Goal: Information Seeking & Learning: Learn about a topic

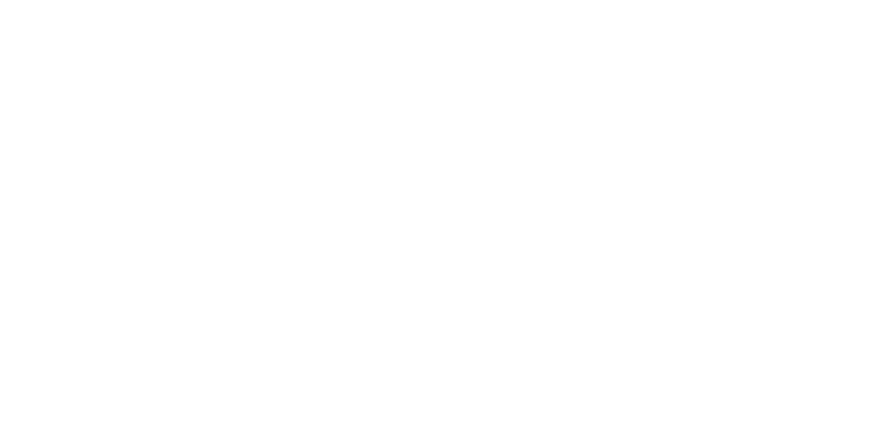
scroll to position [382, 0]
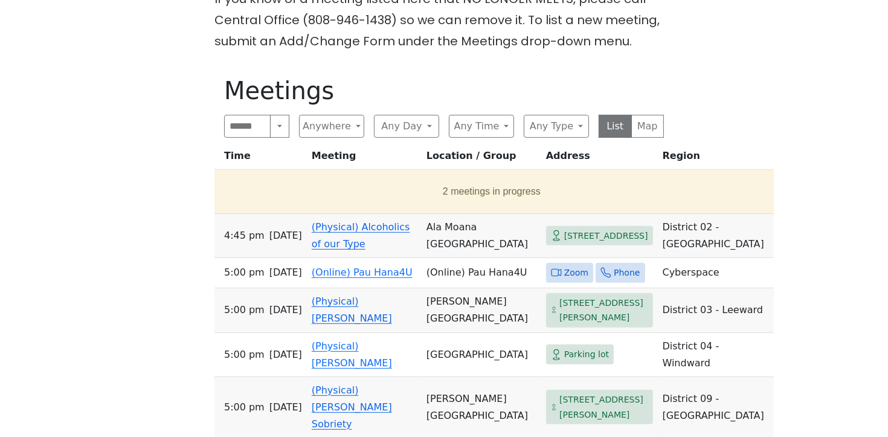
scroll to position [531, 0]
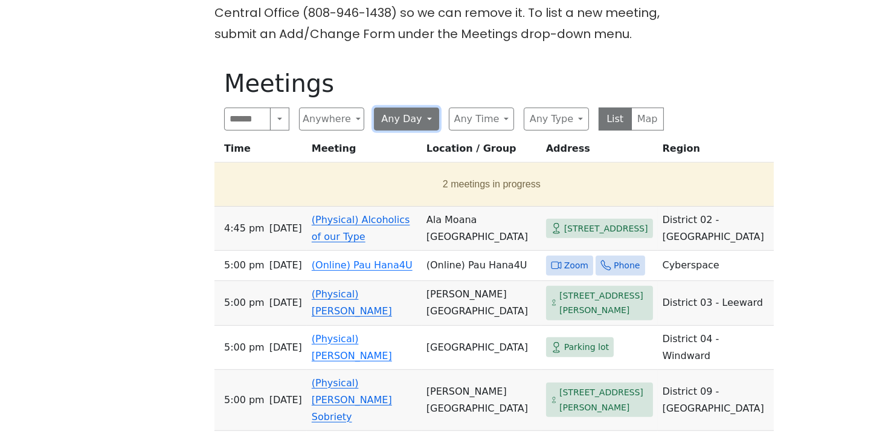
click at [429, 108] on button "Any Day" at bounding box center [406, 119] width 65 height 23
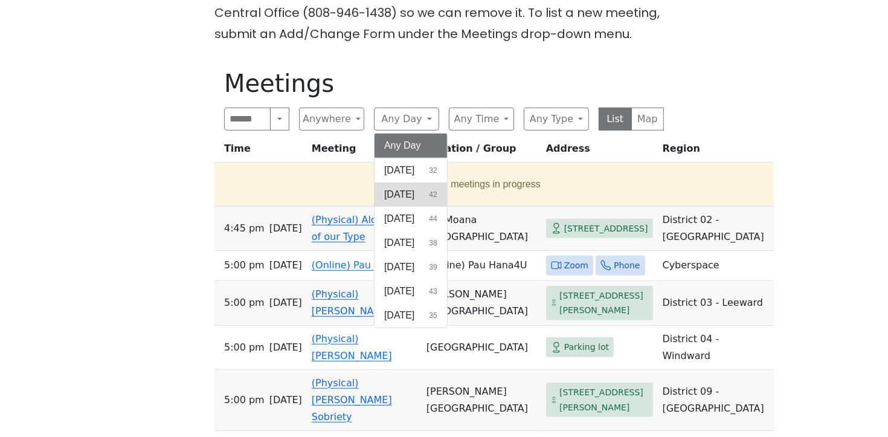
click at [409, 187] on span "Monday" at bounding box center [399, 194] width 30 height 15
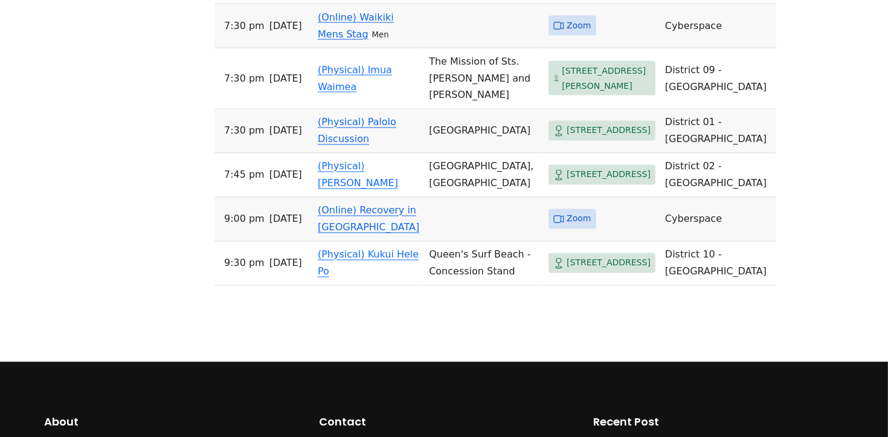
scroll to position [2442, 0]
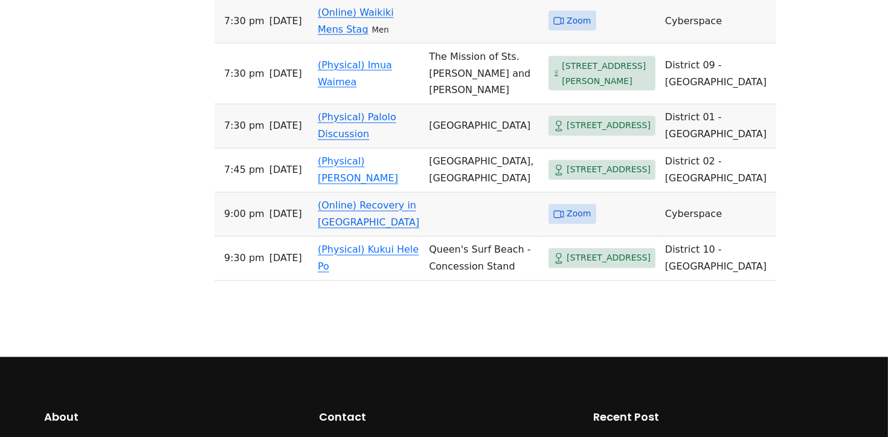
click at [348, 140] on link "(Physical) Palolo Discussion" at bounding box center [357, 126] width 79 height 28
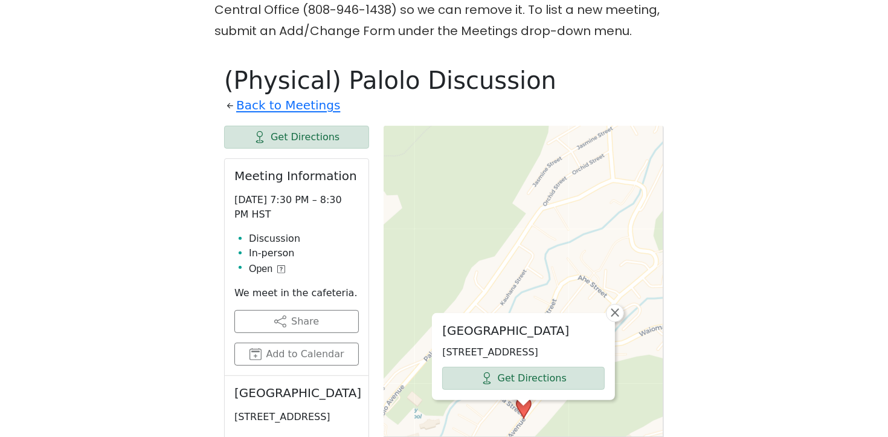
scroll to position [532, 0]
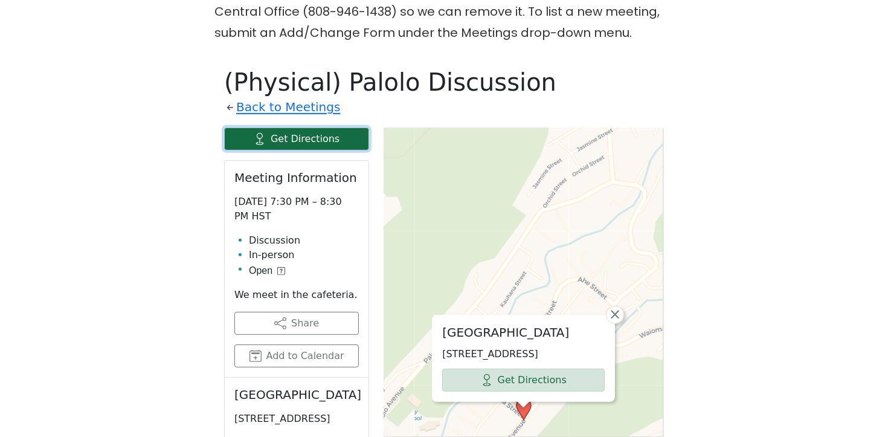
click at [294, 128] on link "Get Directions" at bounding box center [296, 139] width 145 height 23
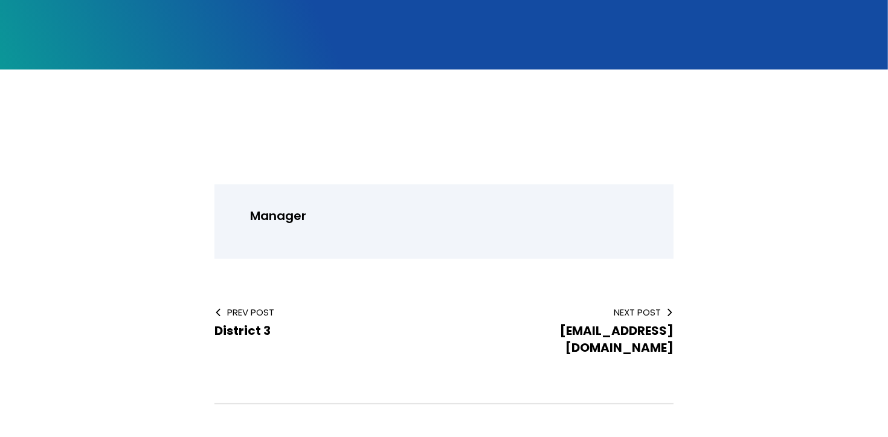
scroll to position [262, 0]
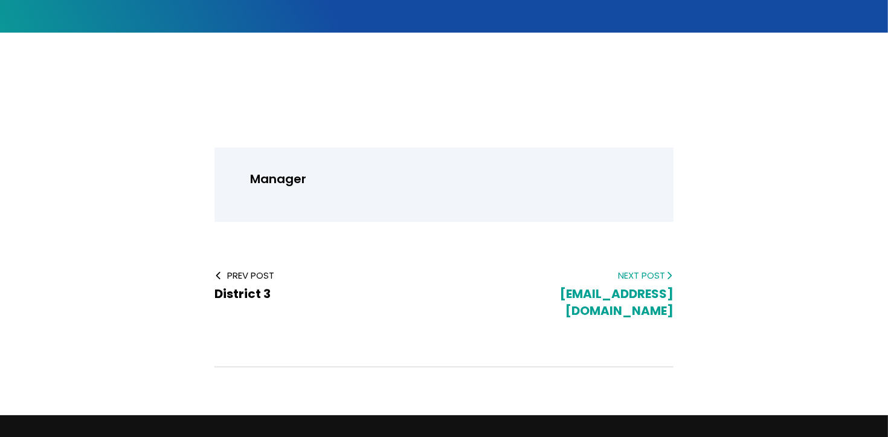
click at [660, 276] on span "Next Post" at bounding box center [569, 275] width 210 height 13
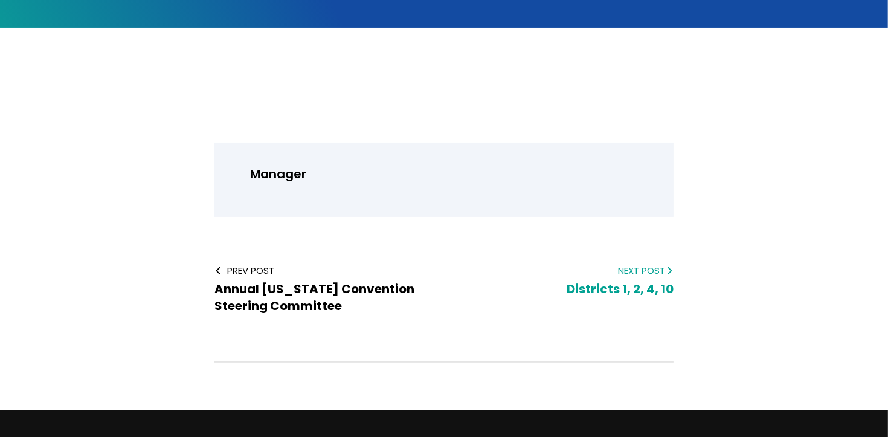
scroll to position [268, 0]
click at [666, 269] on icon at bounding box center [669, 270] width 8 height 8
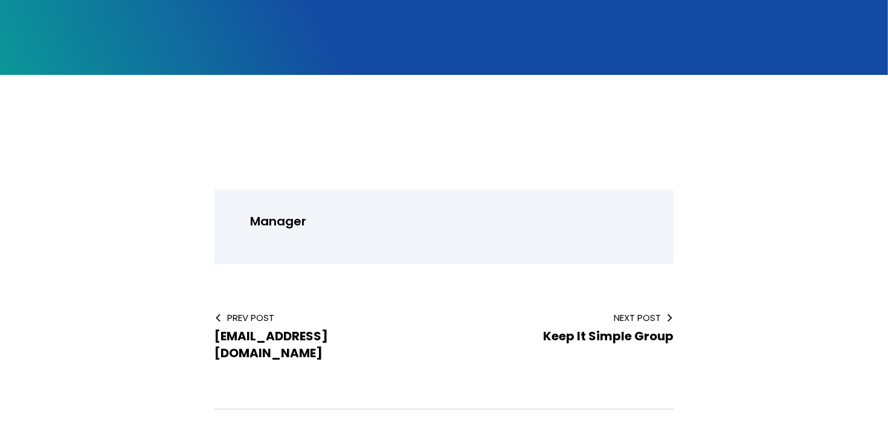
scroll to position [221, 0]
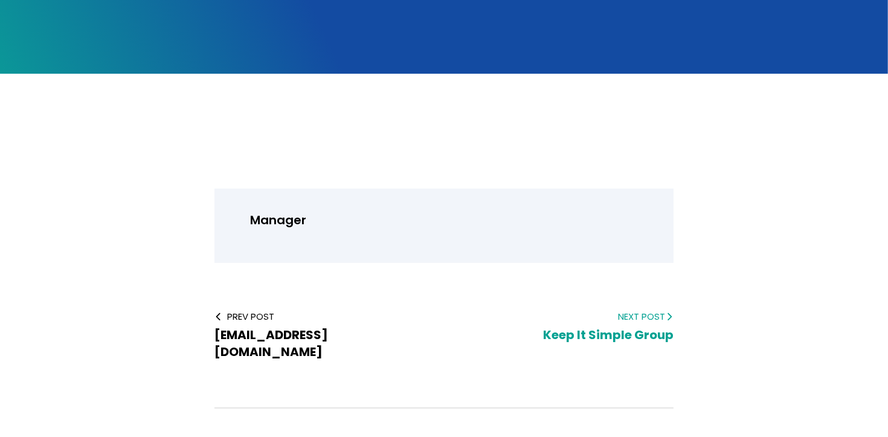
click at [655, 315] on span "Next Post" at bounding box center [569, 316] width 210 height 13
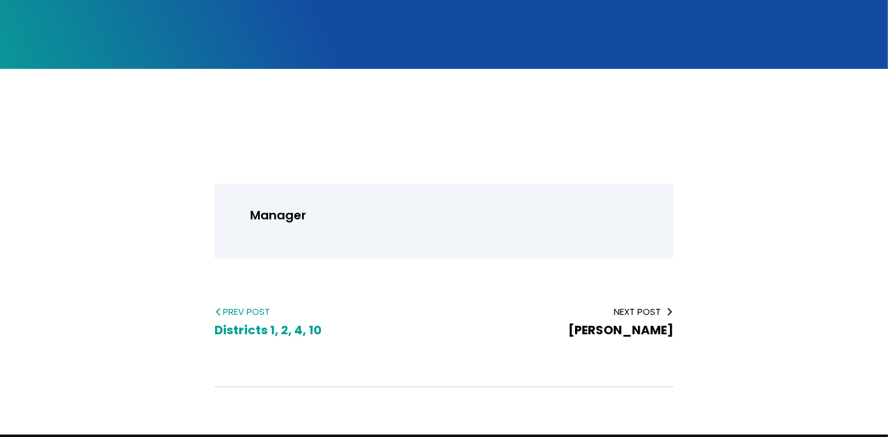
scroll to position [244, 0]
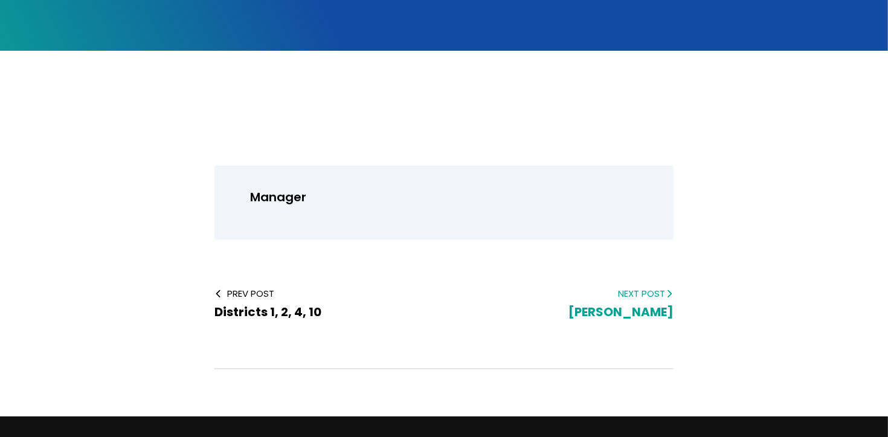
click at [651, 291] on span "Next Post" at bounding box center [569, 293] width 210 height 13
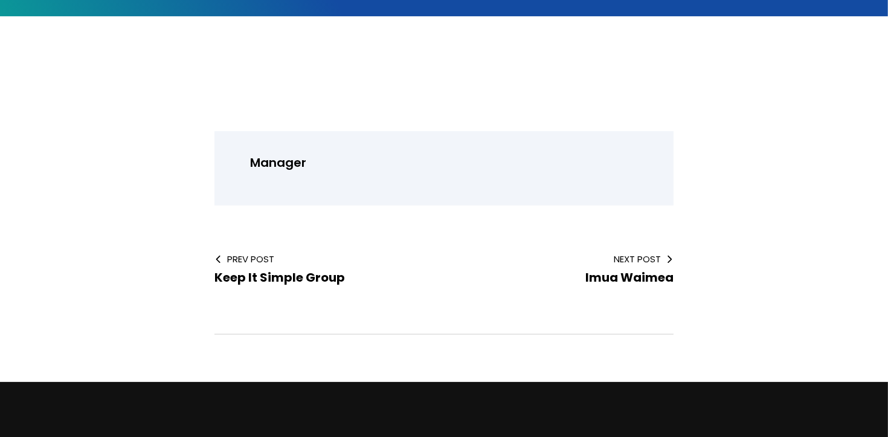
scroll to position [280, 0]
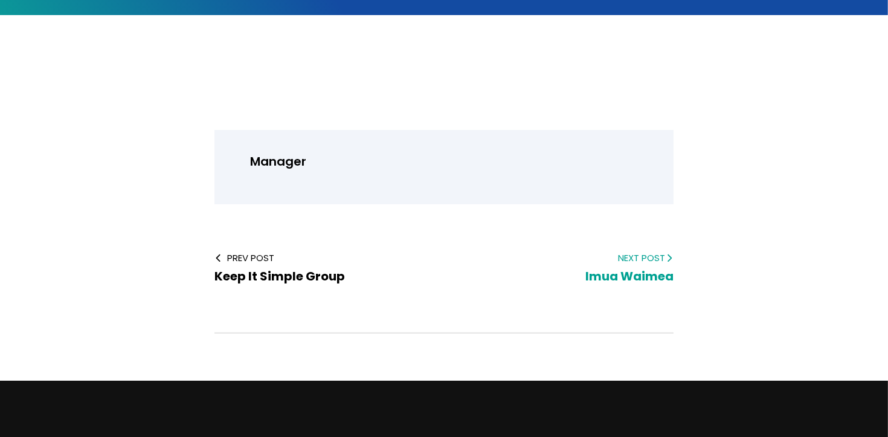
click at [640, 273] on span "Imua Waimea" at bounding box center [630, 276] width 88 height 17
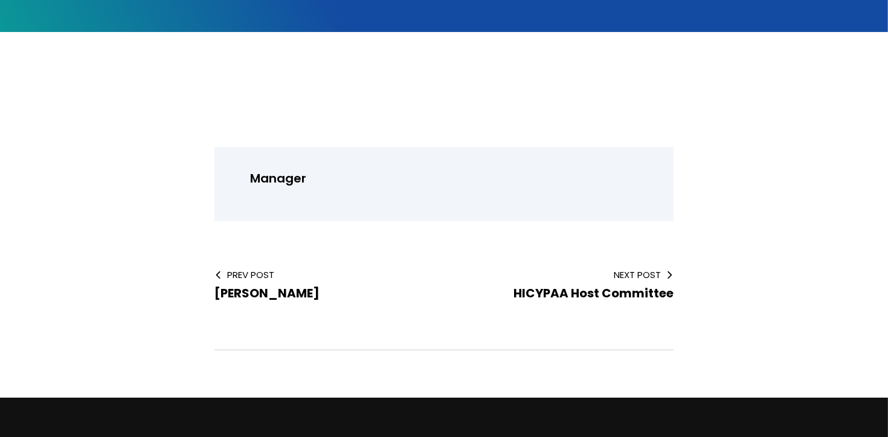
scroll to position [290, 0]
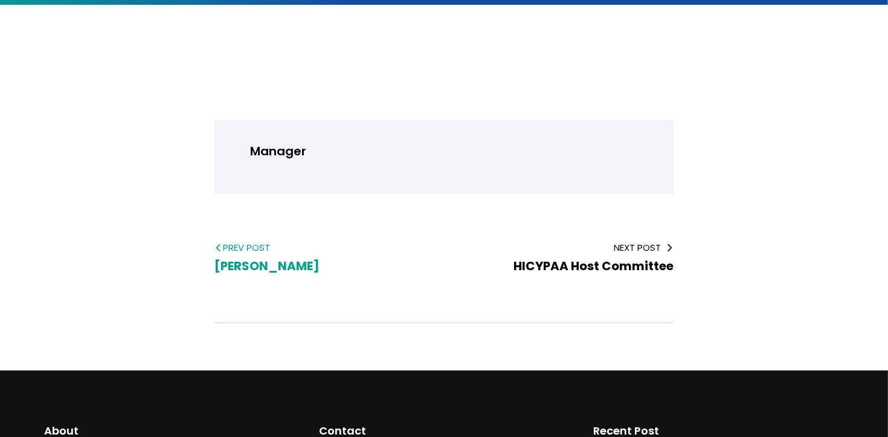
click at [248, 265] on span "[PERSON_NAME]" at bounding box center [267, 265] width 105 height 17
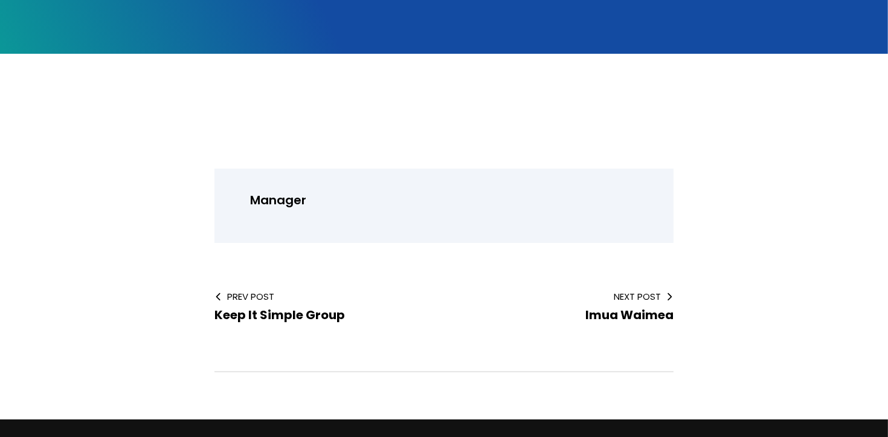
scroll to position [260, 0]
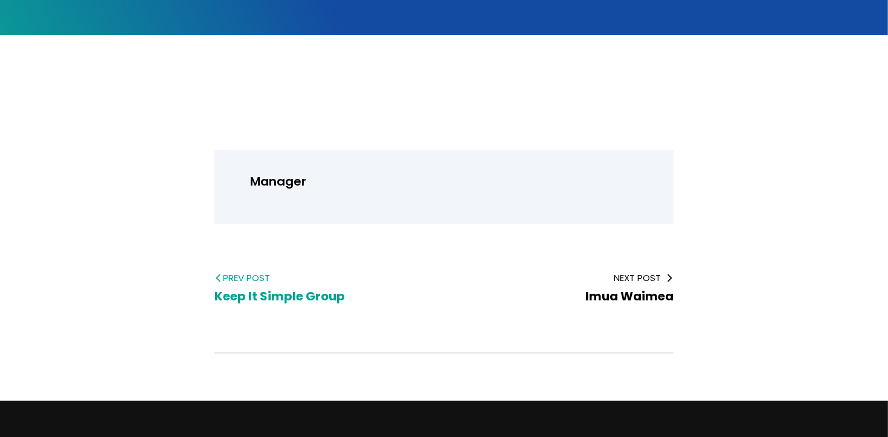
click at [291, 293] on span "Keep It Simple Group" at bounding box center [280, 296] width 131 height 17
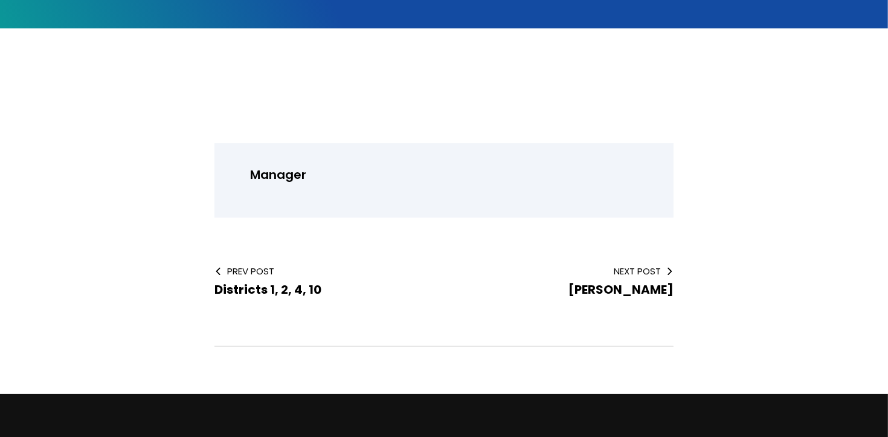
scroll to position [271, 0]
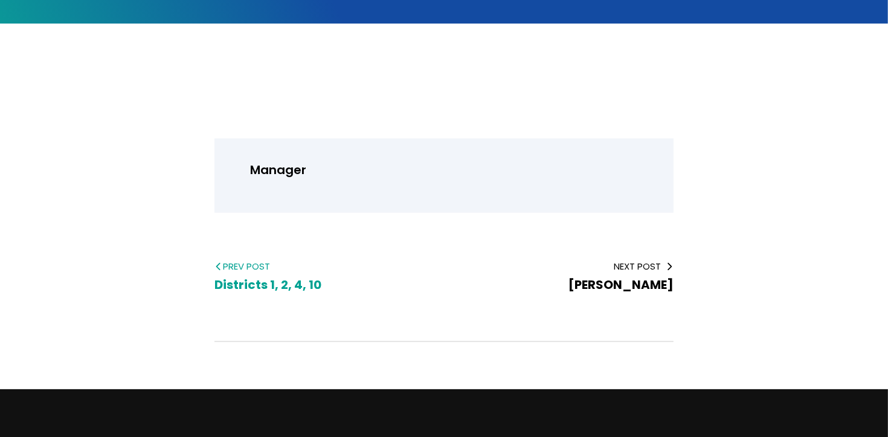
click at [222, 265] on icon at bounding box center [219, 266] width 8 height 8
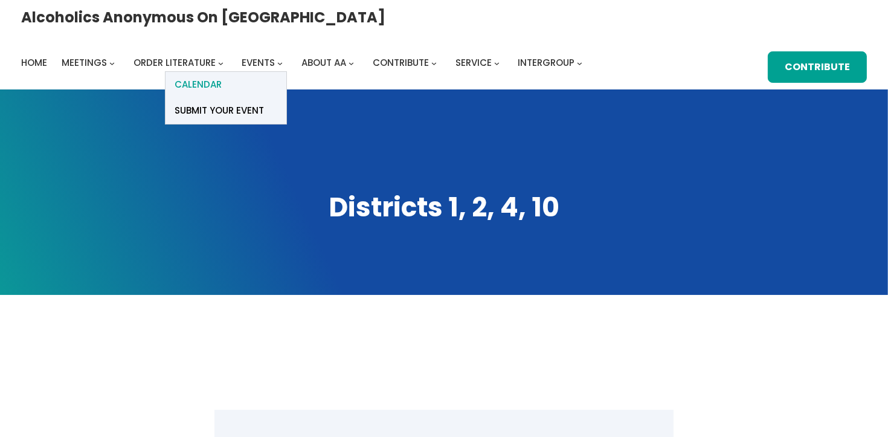
click at [222, 76] on span "Calendar" at bounding box center [198, 84] width 47 height 17
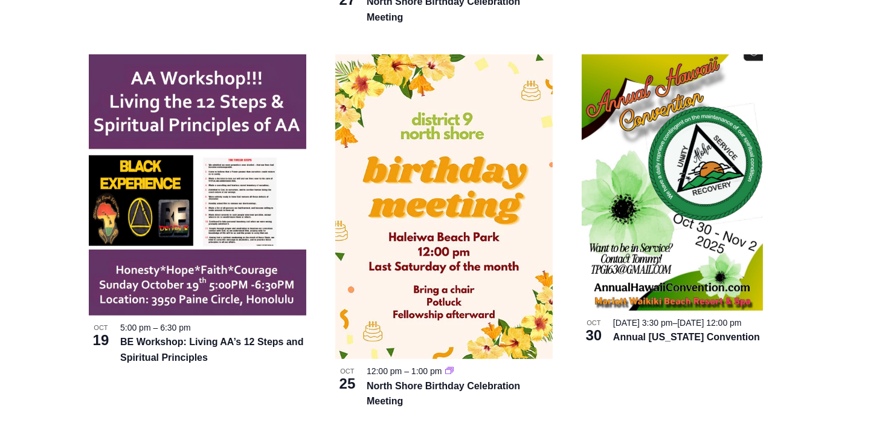
scroll to position [746, 0]
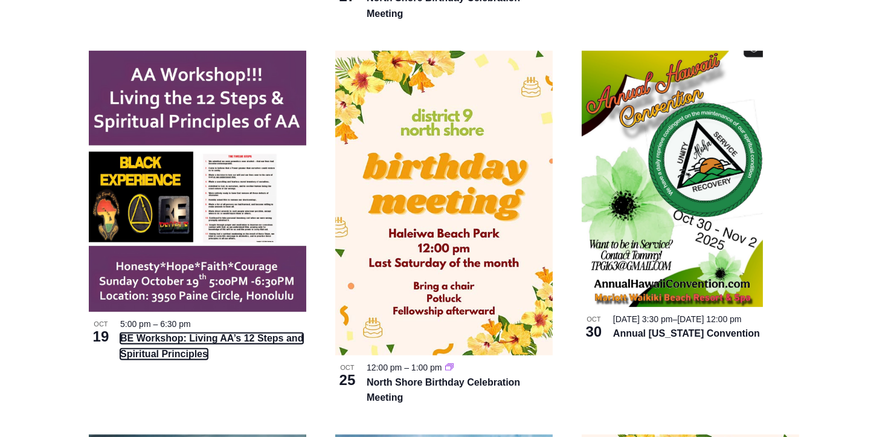
click at [220, 341] on link "BE Workshop: Living AA’s 12 Steps and Spiritual Principles" at bounding box center [211, 346] width 183 height 27
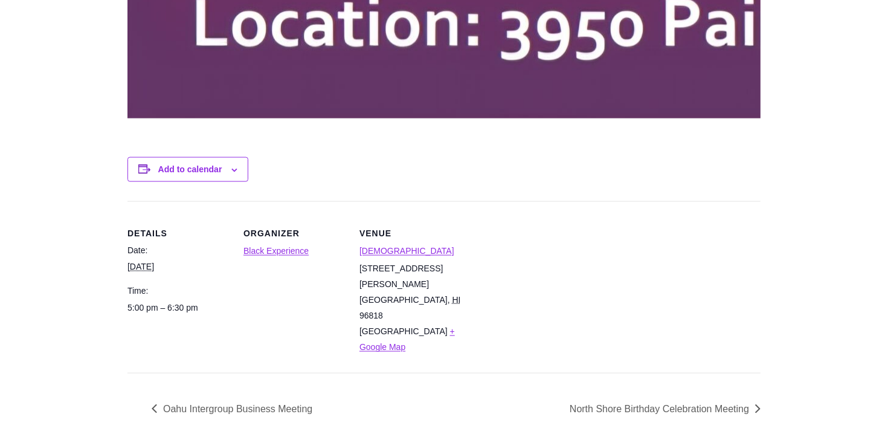
scroll to position [1895, 0]
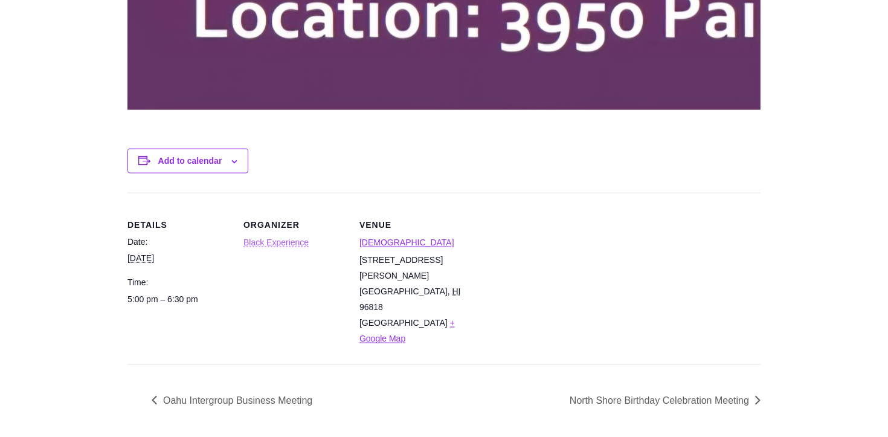
click at [290, 242] on link "Black Experience" at bounding box center [276, 243] width 65 height 10
click at [408, 244] on link "[DEMOGRAPHIC_DATA]" at bounding box center [407, 243] width 95 height 10
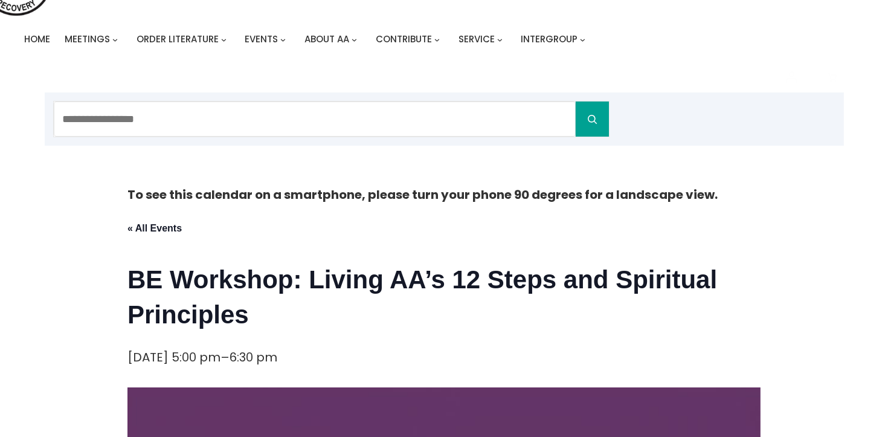
scroll to position [0, 0]
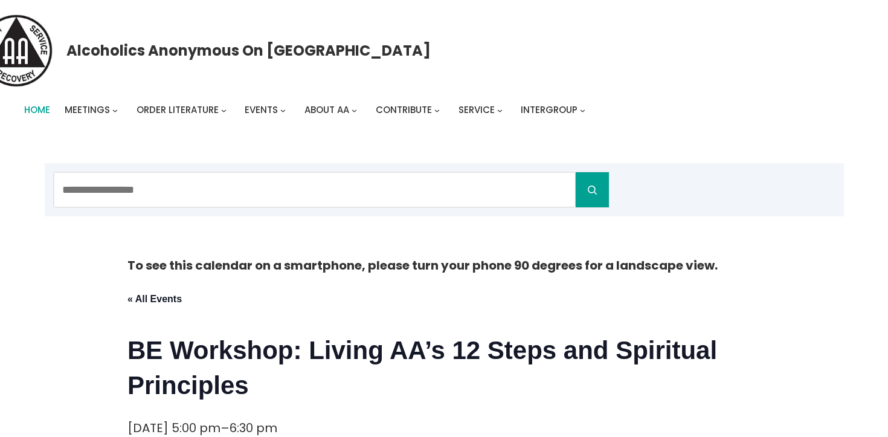
click at [45, 106] on span "Home" at bounding box center [37, 109] width 26 height 13
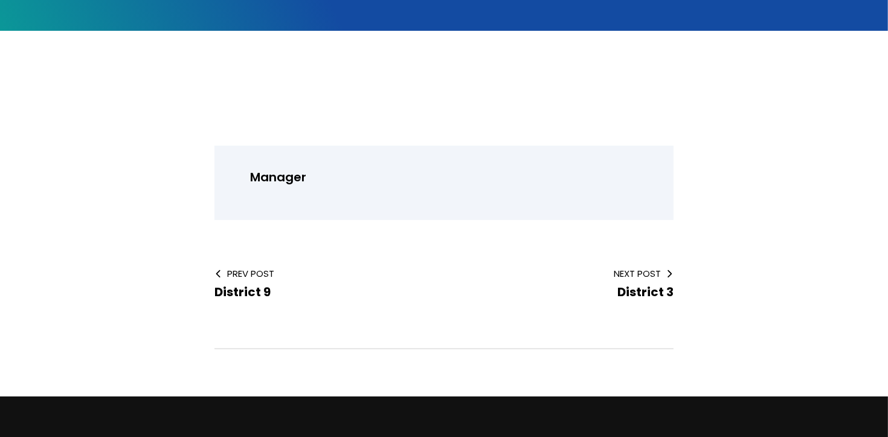
scroll to position [265, 0]
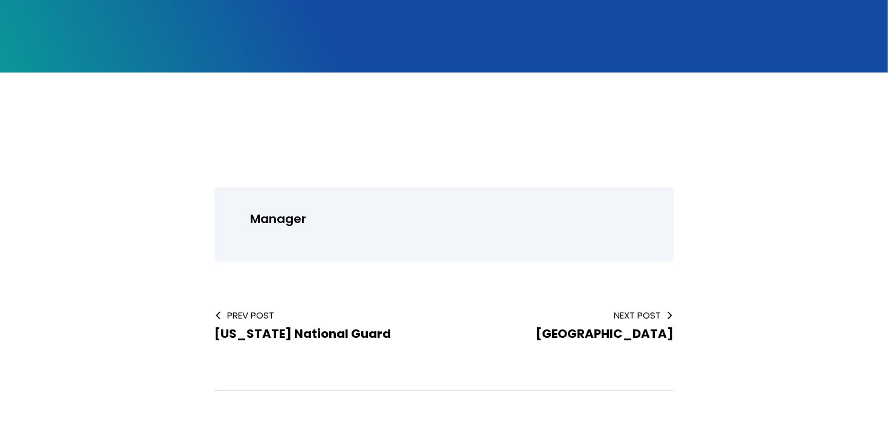
scroll to position [221, 0]
